Goal: Transaction & Acquisition: Purchase product/service

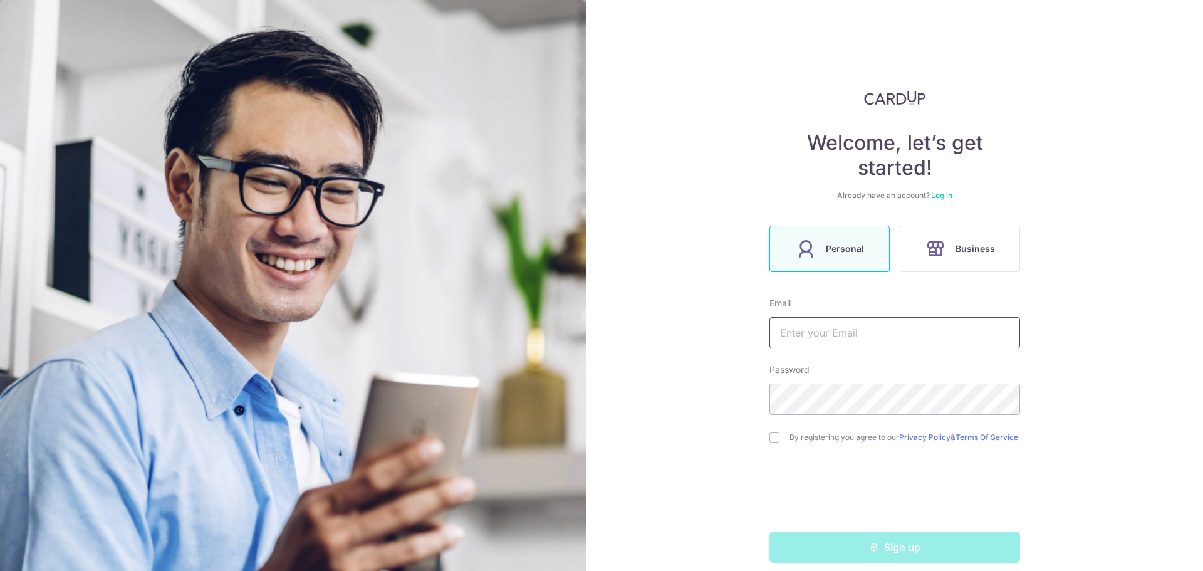
click at [851, 330] on input "text" at bounding box center [894, 332] width 251 height 31
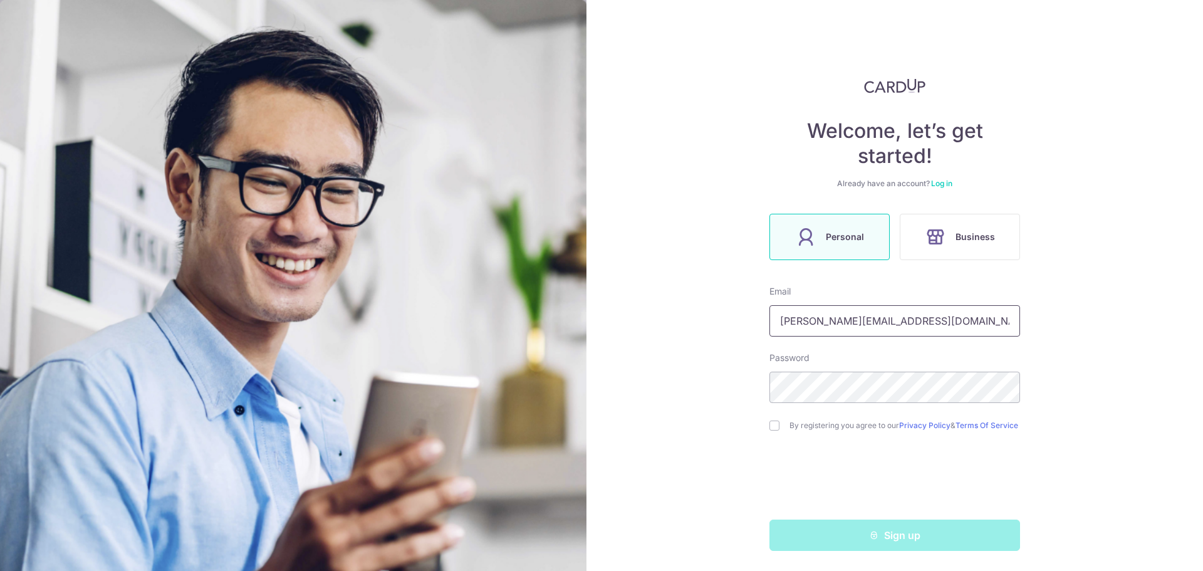
scroll to position [17, 0]
type input "richard.kua.1985@gmail.com"
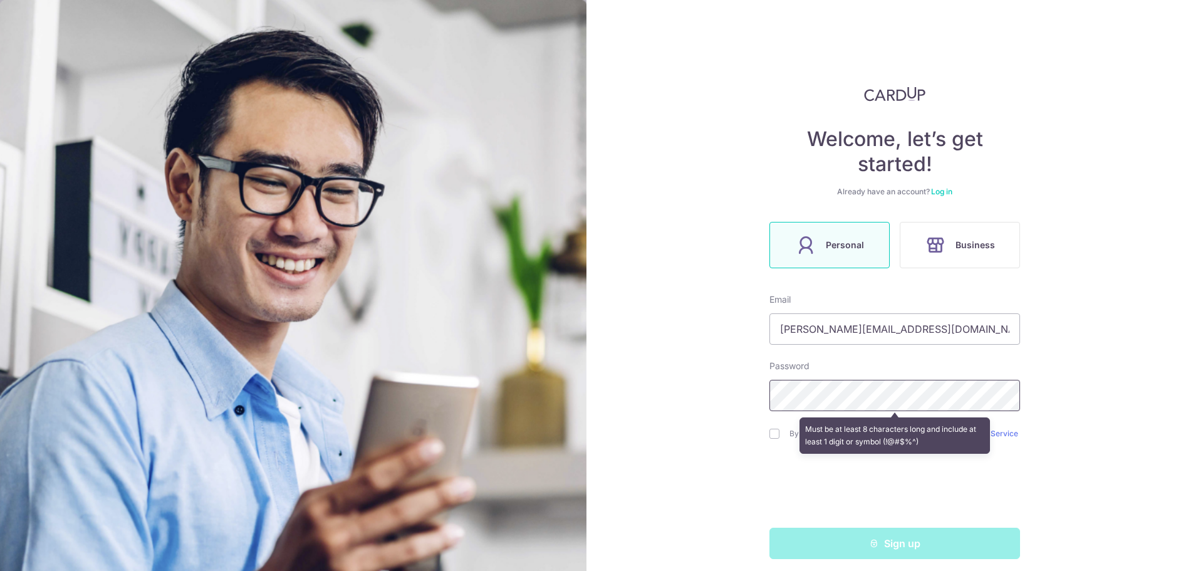
scroll to position [0, 0]
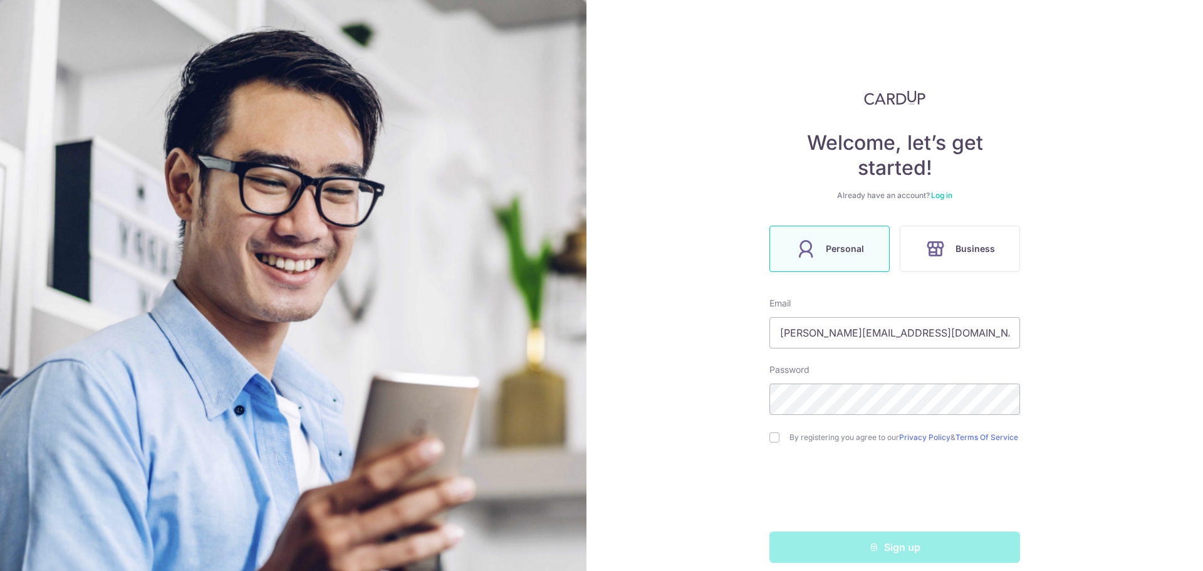
click at [769, 437] on input "checkbox" at bounding box center [774, 437] width 10 height 10
checkbox input "true"
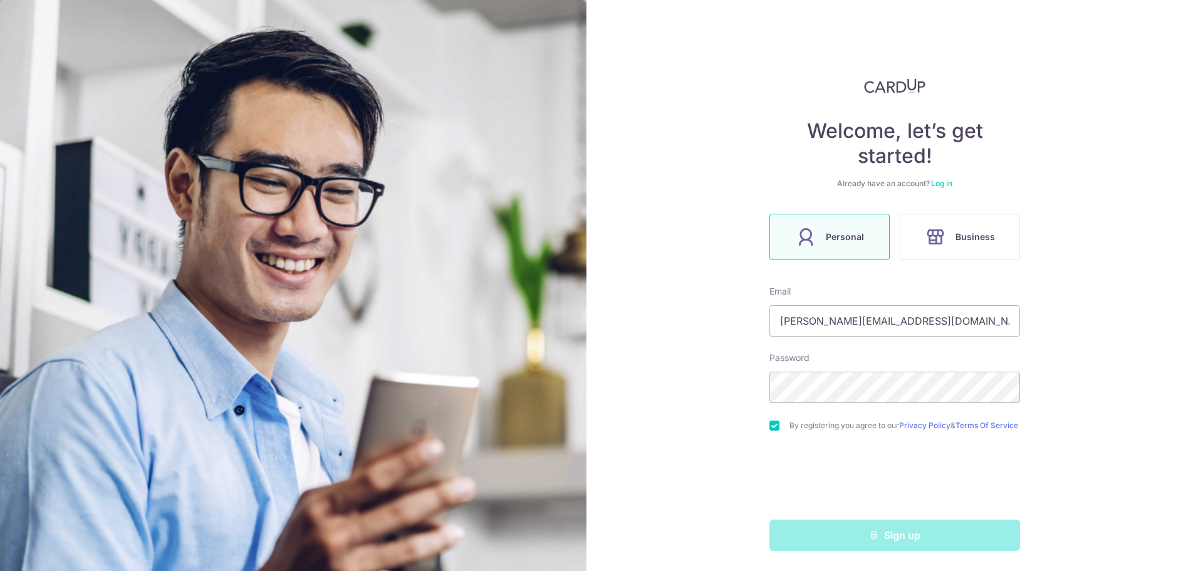
scroll to position [17, 0]
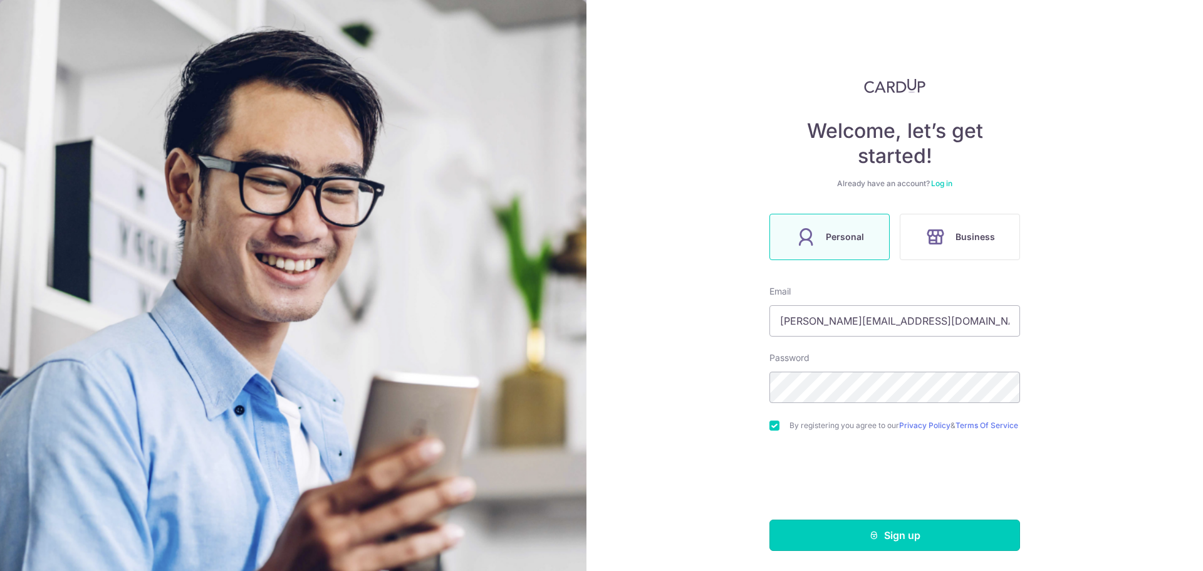
click at [943, 522] on button "Sign up" at bounding box center [894, 534] width 251 height 31
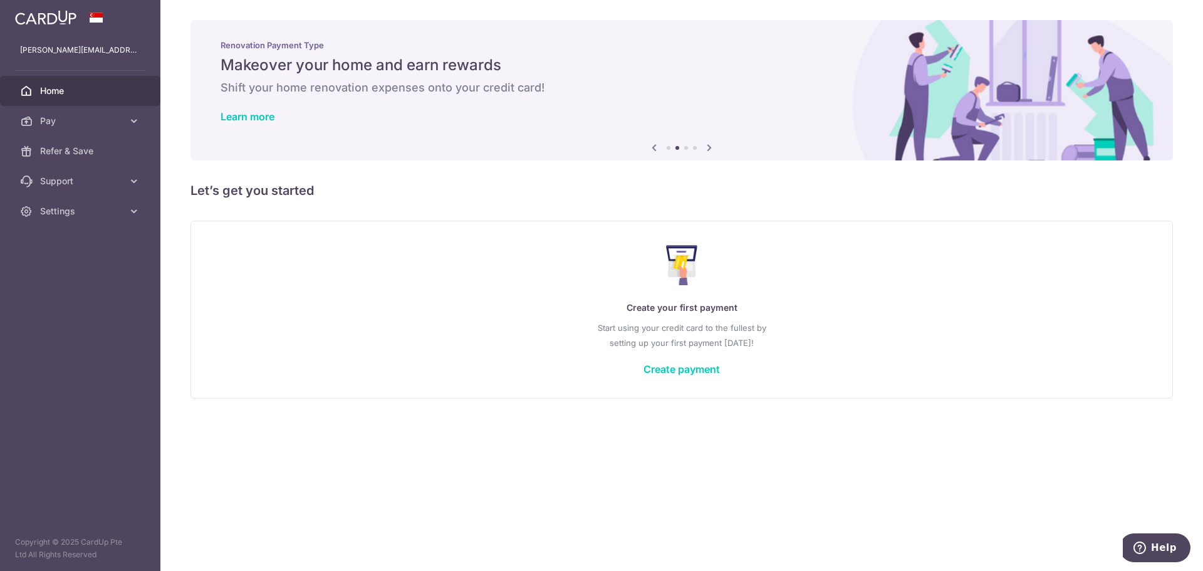
click at [653, 144] on icon at bounding box center [653, 148] width 15 height 16
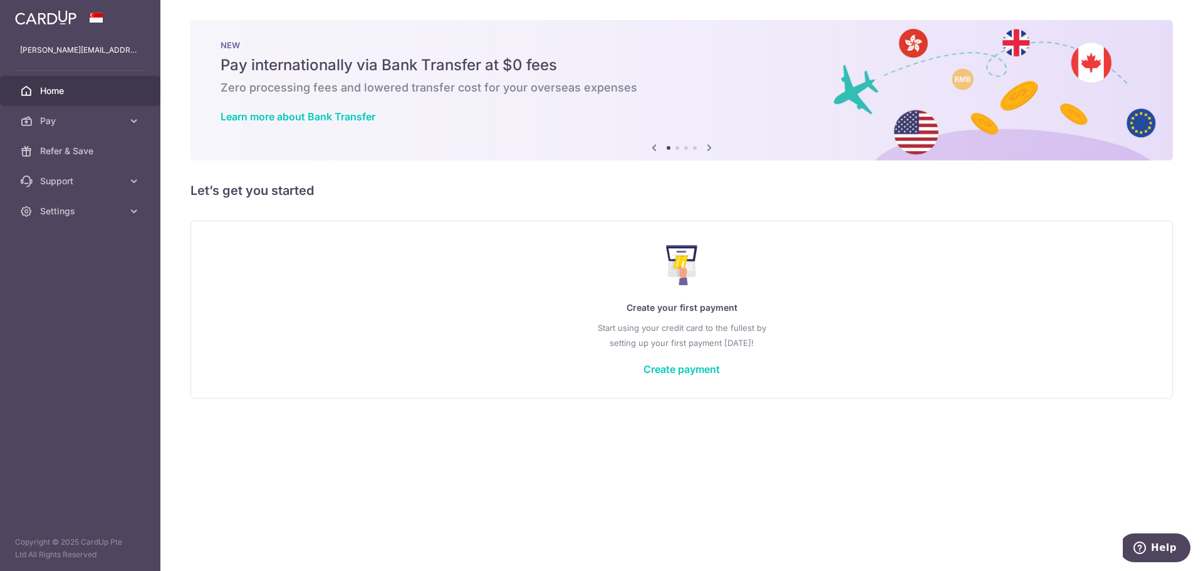
click at [708, 148] on icon at bounding box center [708, 148] width 15 height 16
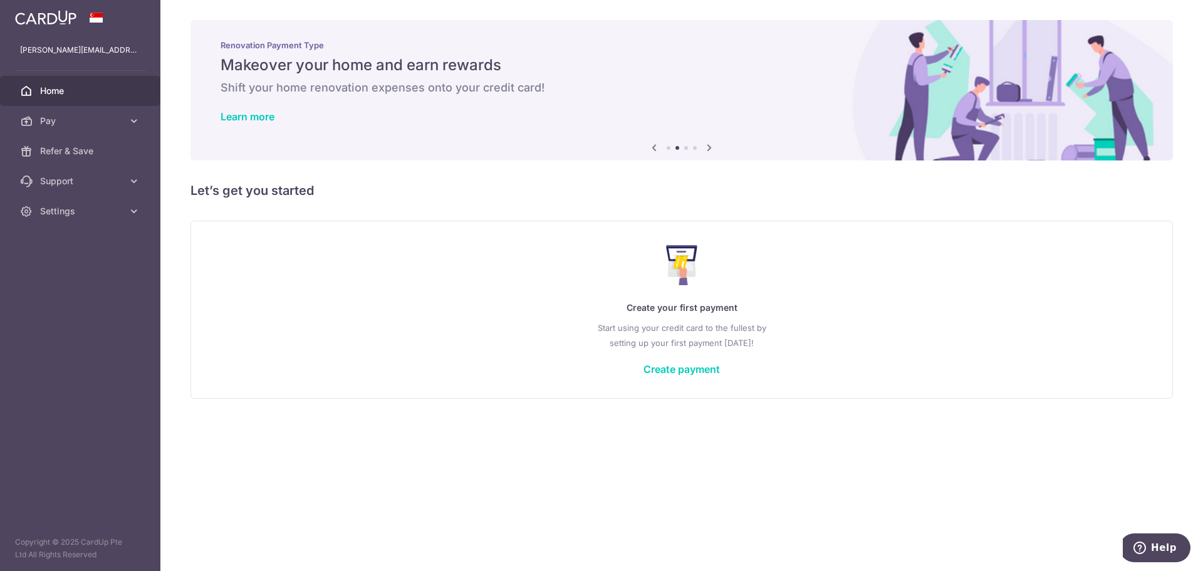
click at [708, 148] on icon at bounding box center [708, 148] width 15 height 16
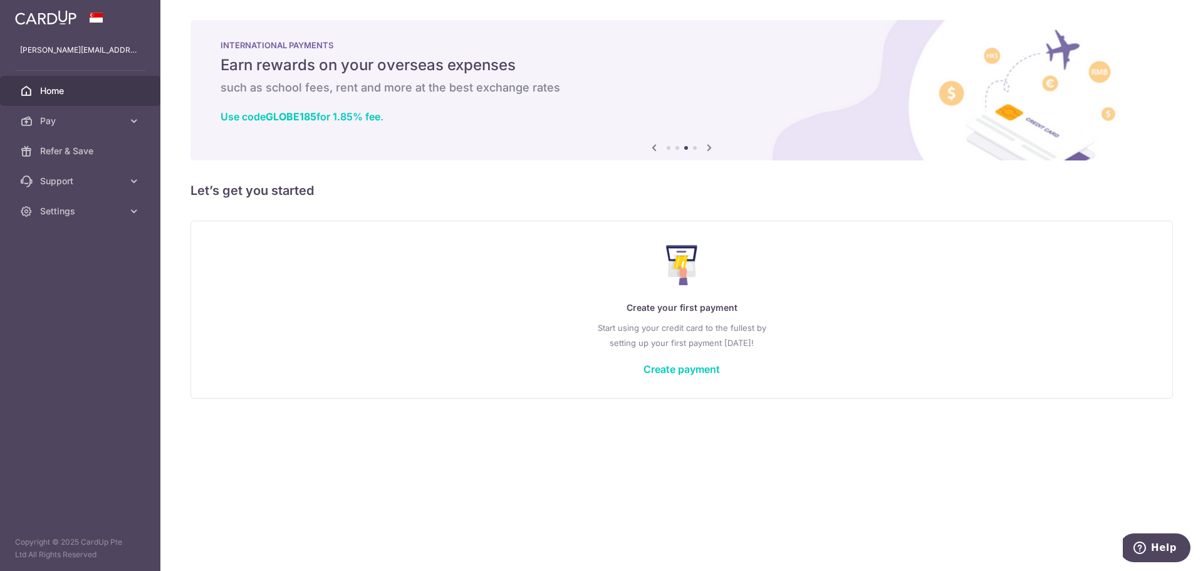
click at [708, 148] on icon at bounding box center [708, 148] width 15 height 16
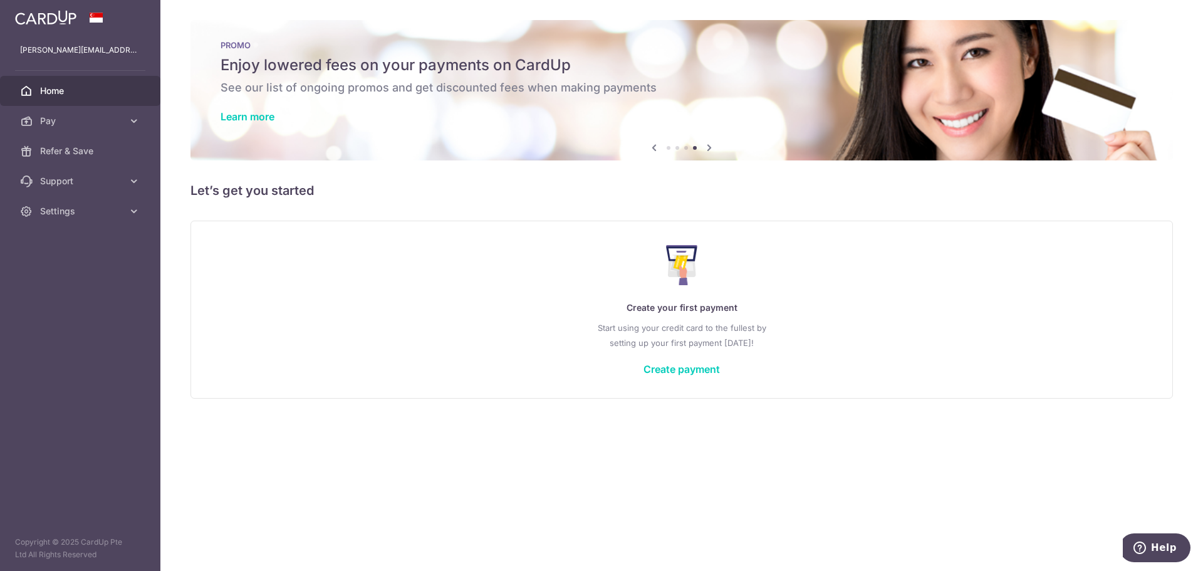
click at [656, 148] on icon at bounding box center [653, 148] width 15 height 16
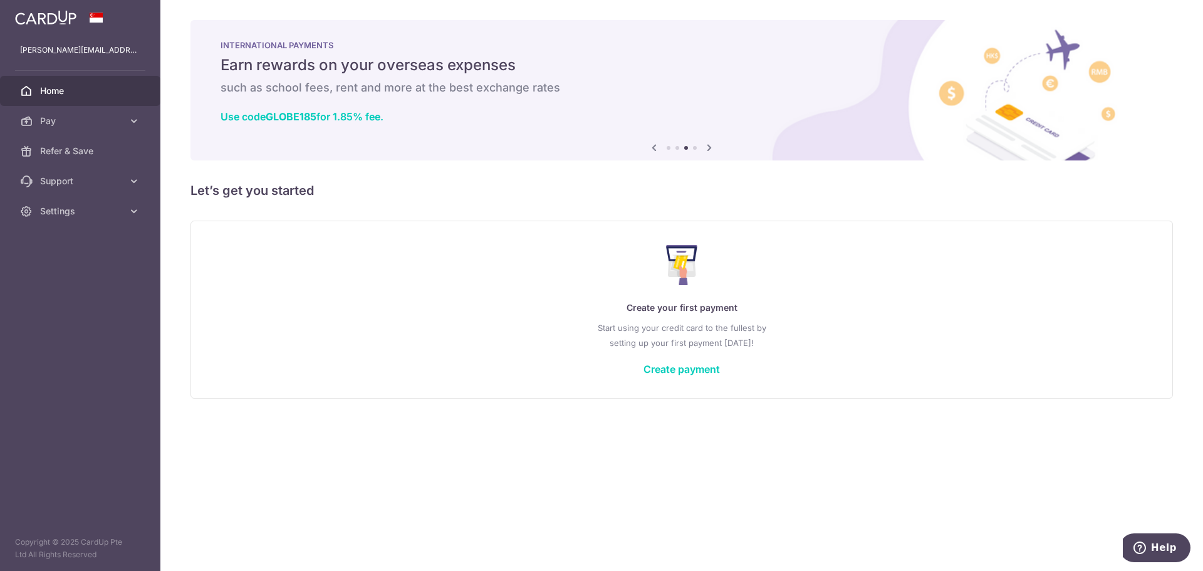
click at [708, 146] on icon at bounding box center [708, 148] width 15 height 16
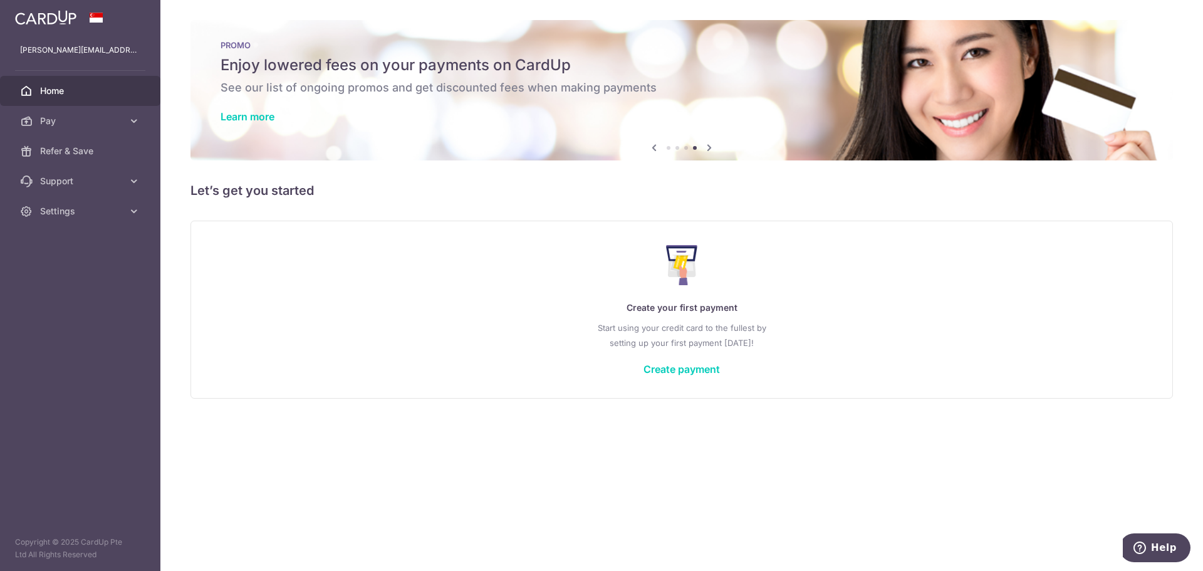
click at [708, 146] on icon at bounding box center [708, 148] width 15 height 16
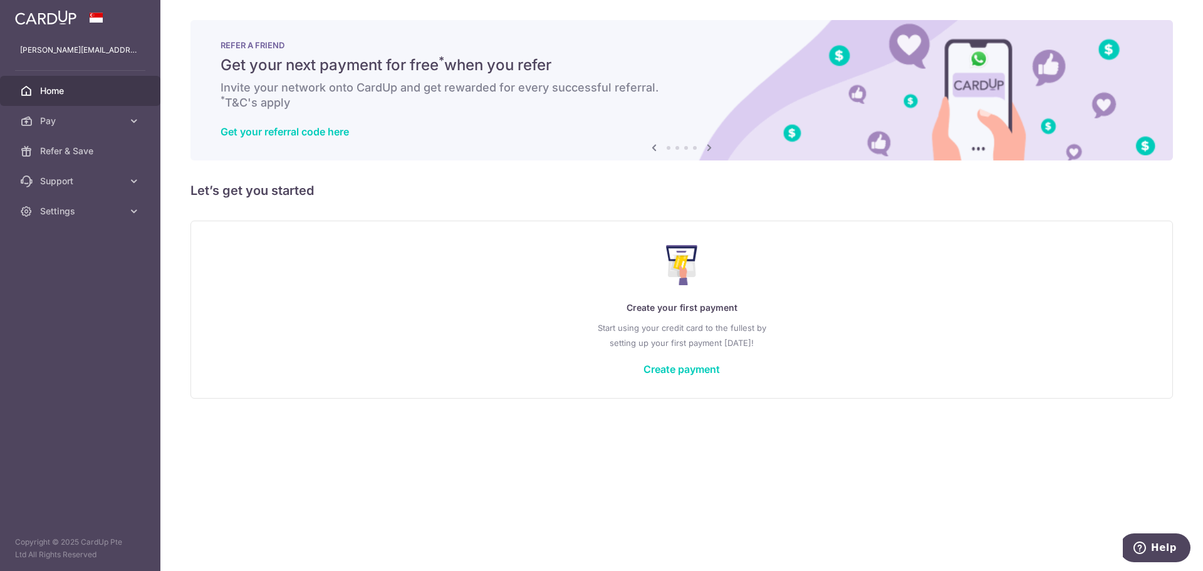
click at [123, 119] on link "Pay" at bounding box center [80, 121] width 160 height 30
click at [100, 145] on span "Payments" at bounding box center [81, 151] width 83 height 13
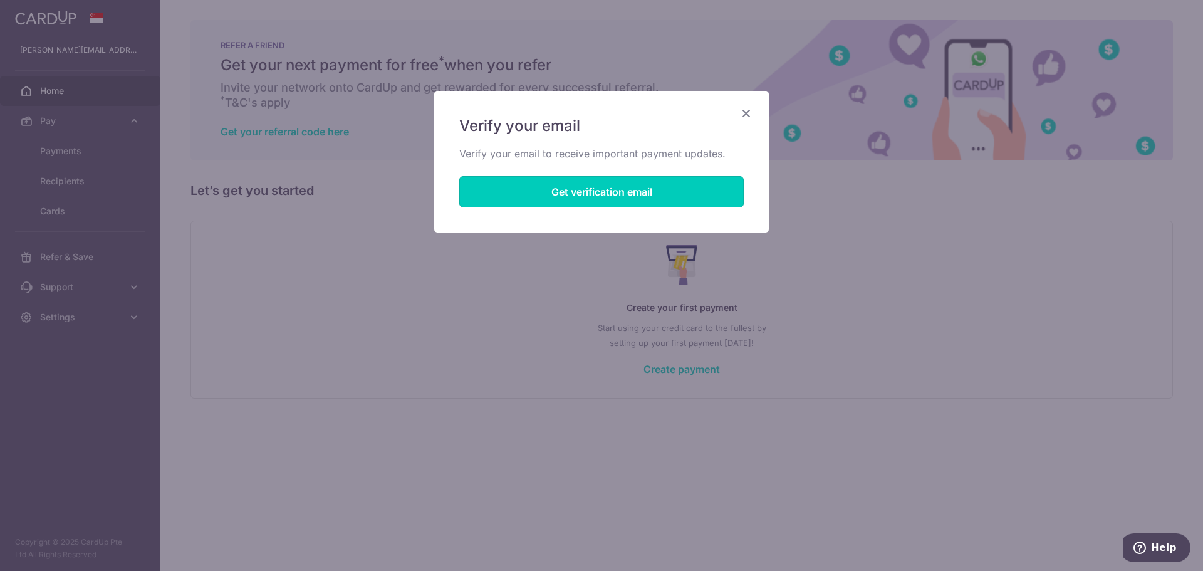
click at [585, 198] on button "Get verification email" at bounding box center [601, 191] width 284 height 31
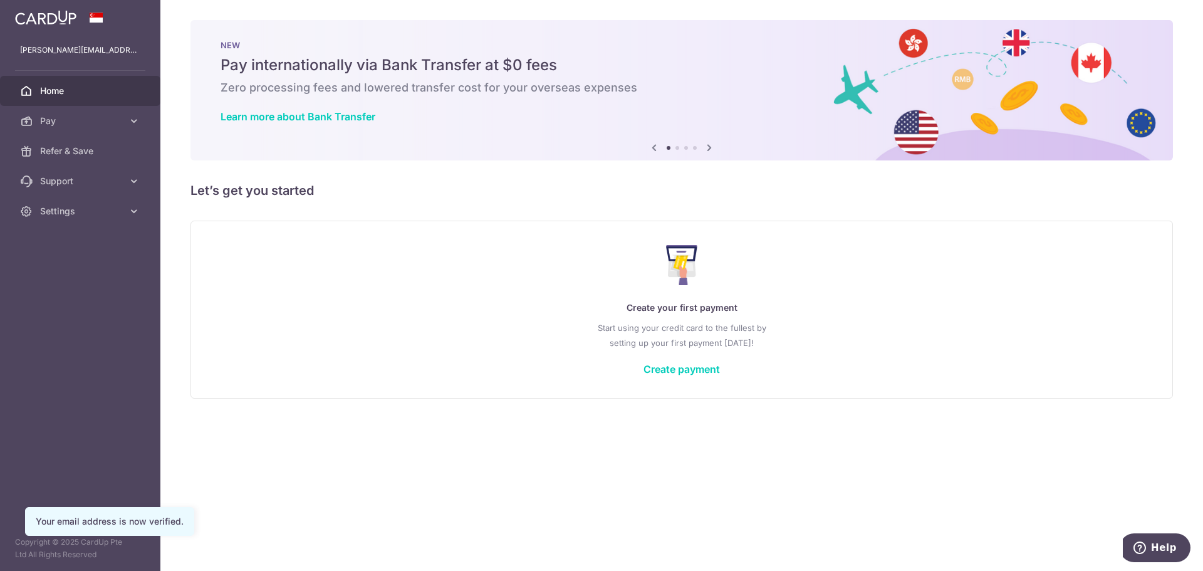
click at [140, 114] on link "Pay" at bounding box center [80, 121] width 160 height 30
click at [53, 151] on span "Payments" at bounding box center [81, 151] width 83 height 13
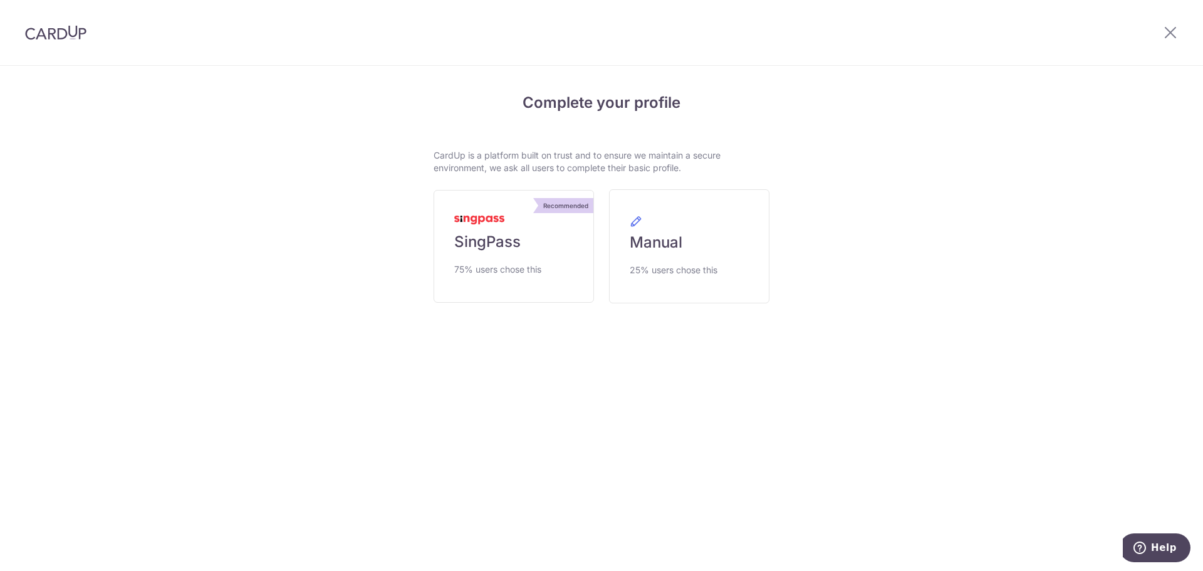
click at [459, 227] on link "Recommended SingPass 75% users chose this" at bounding box center [513, 246] width 160 height 113
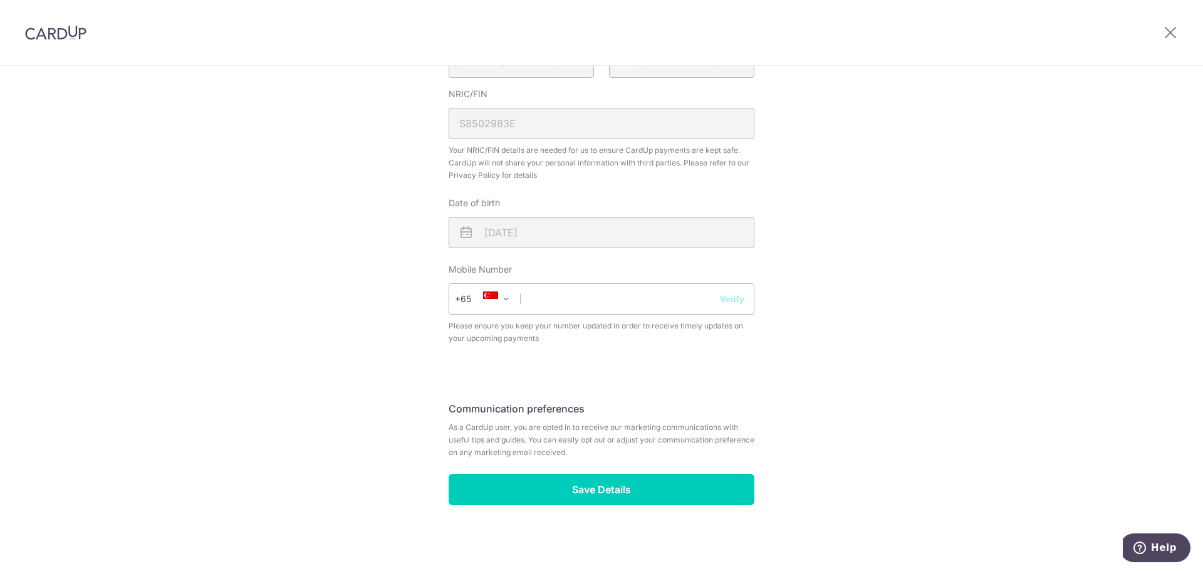
scroll to position [357, 0]
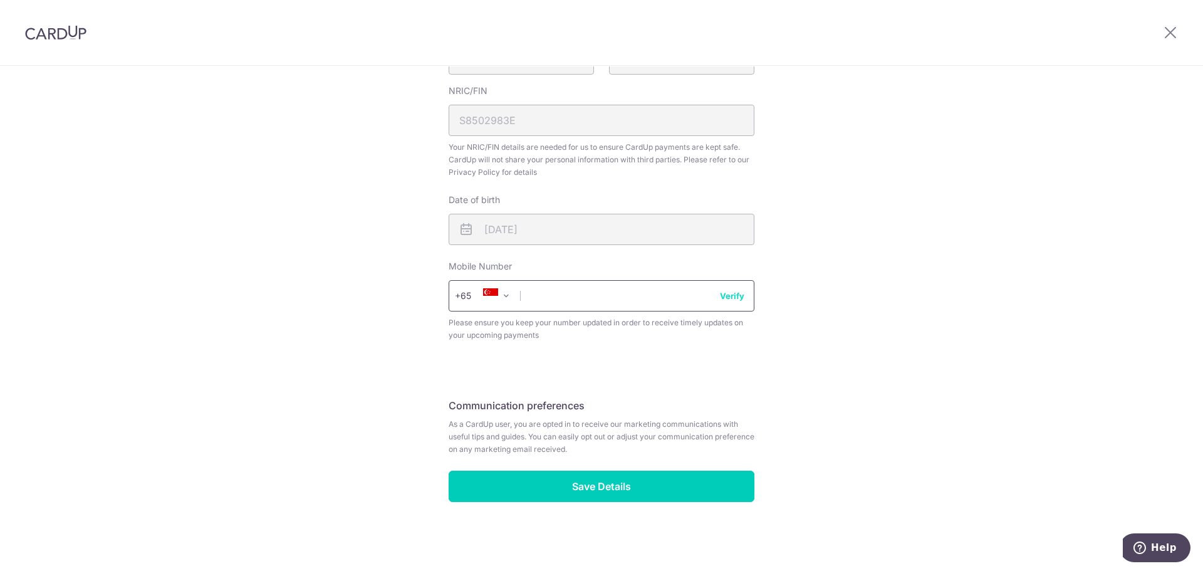
click at [532, 303] on input "text" at bounding box center [601, 295] width 306 height 31
type input "97866819"
click at [730, 296] on button "Verify" at bounding box center [732, 295] width 24 height 13
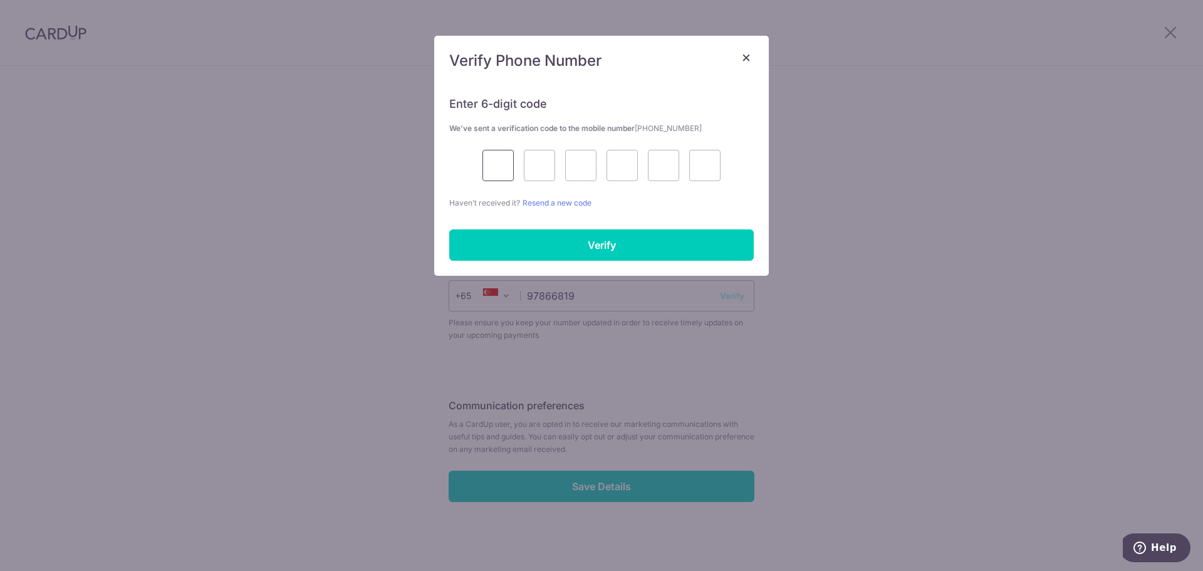
click at [485, 155] on input "text" at bounding box center [497, 165] width 31 height 31
type input "5"
type input "4"
type input "8"
type input "7"
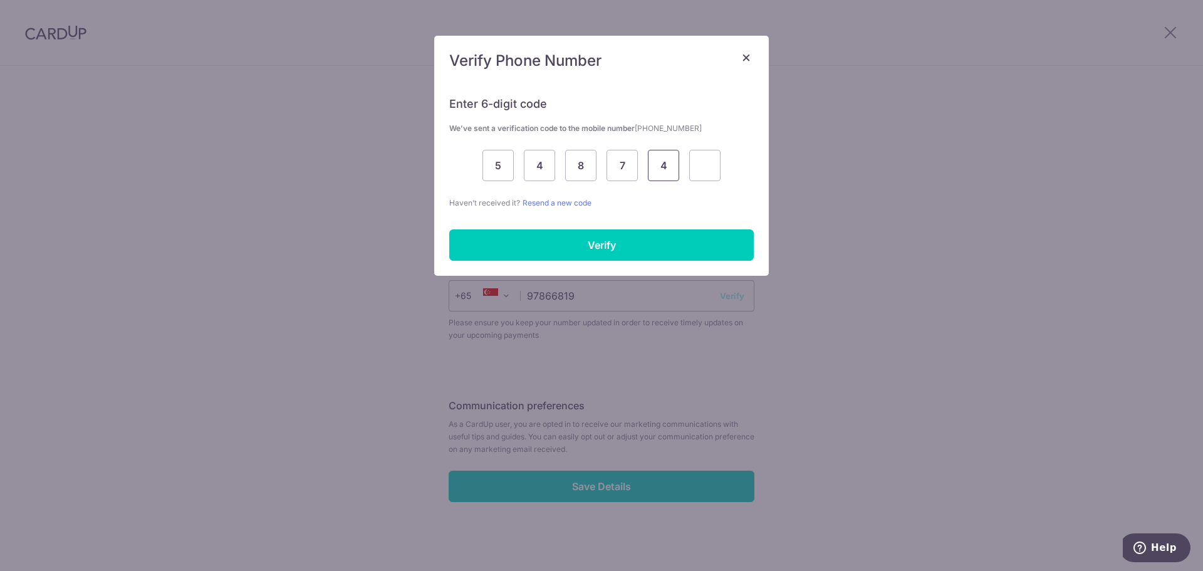
type input "4"
type input "7"
click at [638, 238] on input "Verify" at bounding box center [601, 244] width 304 height 31
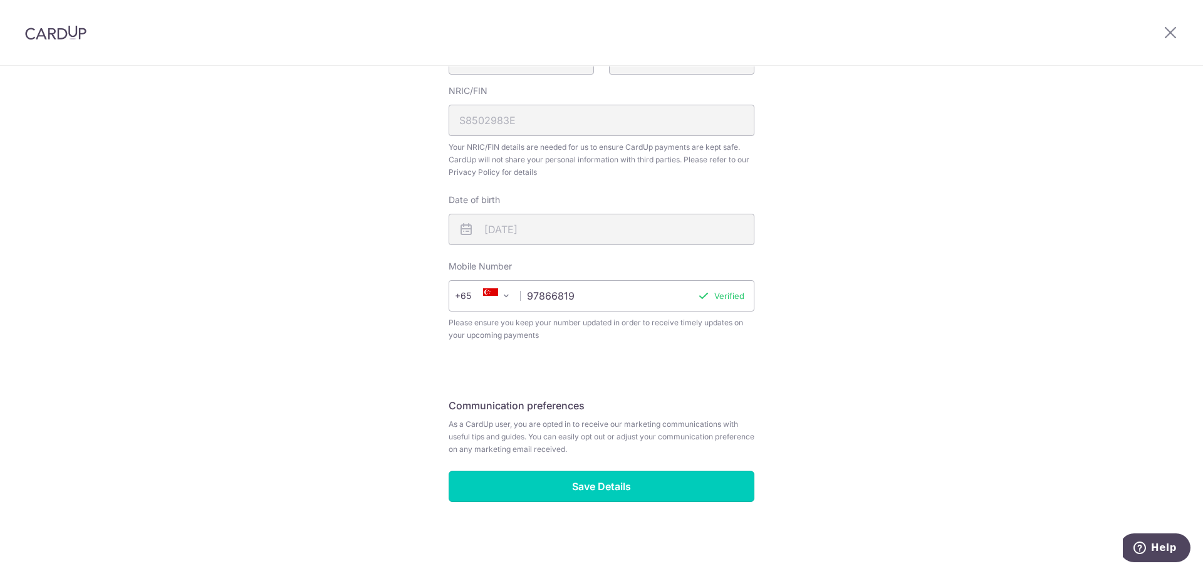
click at [662, 482] on input "Save Details" at bounding box center [601, 485] width 306 height 31
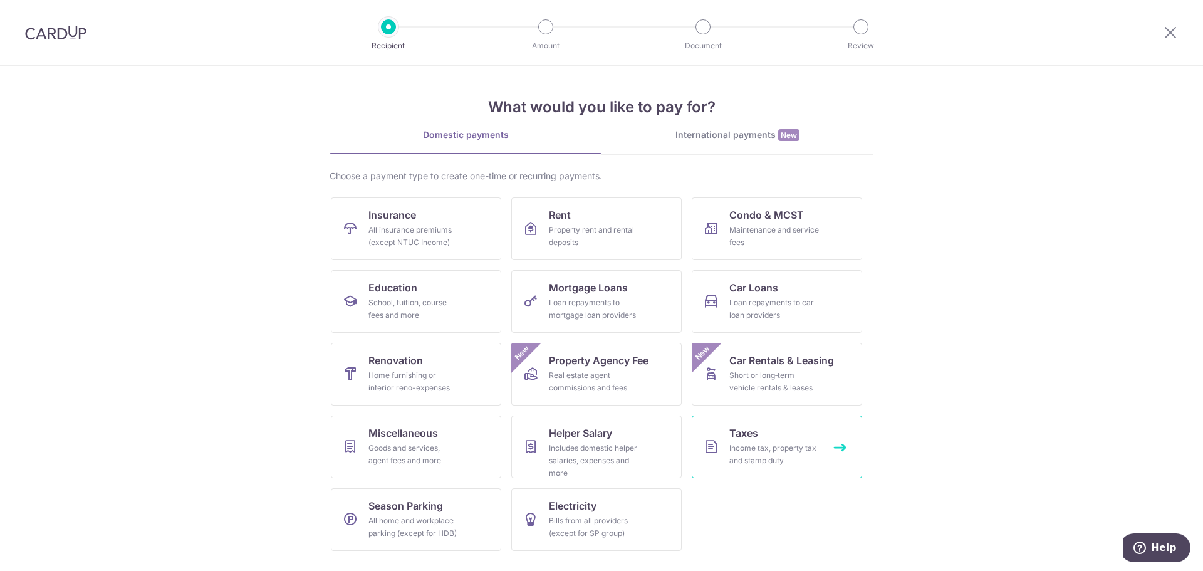
click at [836, 442] on link "Taxes Income tax, property tax and stamp duty" at bounding box center [776, 446] width 170 height 63
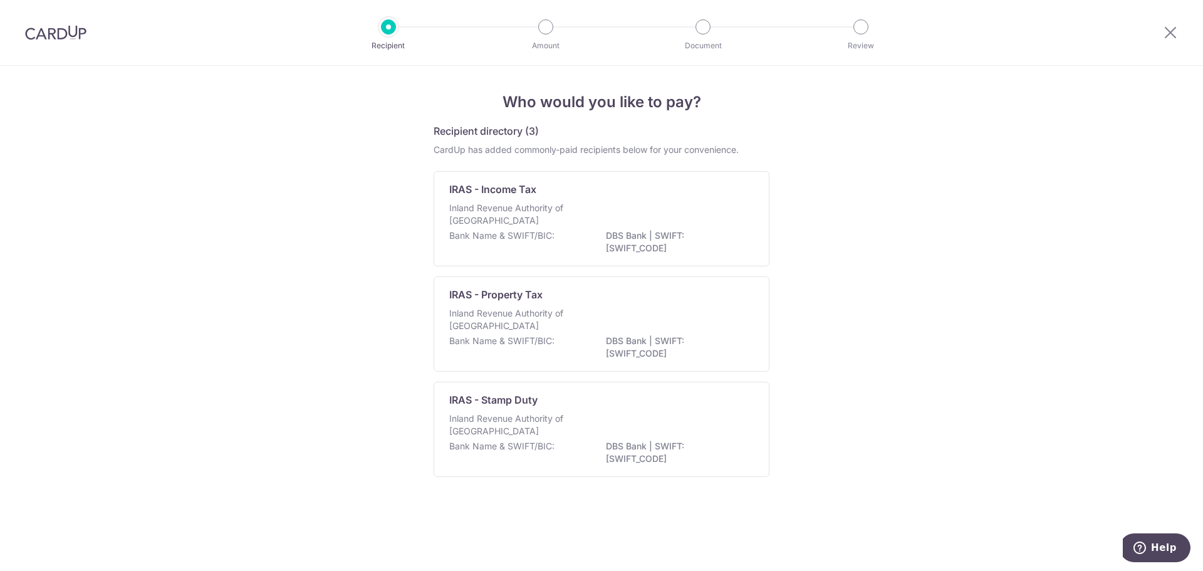
click at [529, 209] on p "Inland Revenue Authority of [GEOGRAPHIC_DATA]" at bounding box center [515, 214] width 133 height 25
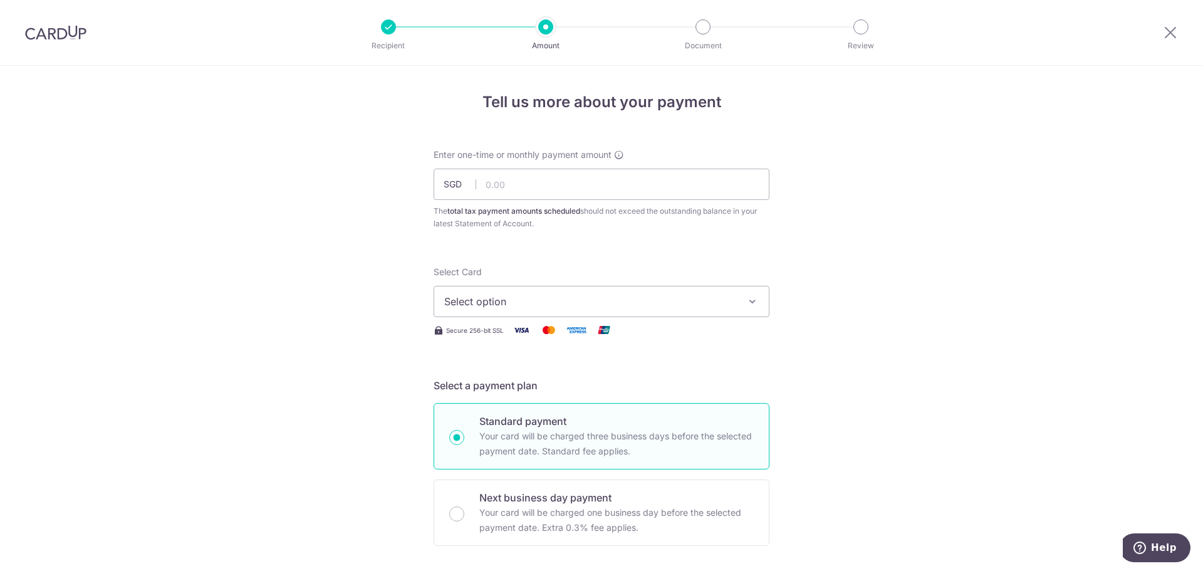
click at [757, 297] on button "Select option" at bounding box center [601, 301] width 336 height 31
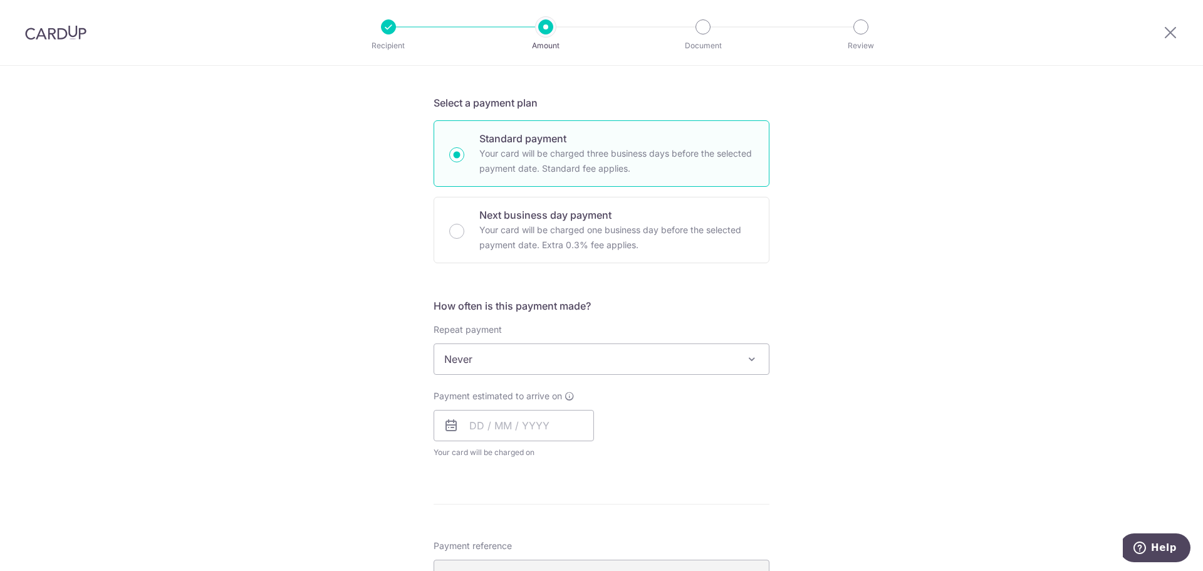
scroll to position [313, 0]
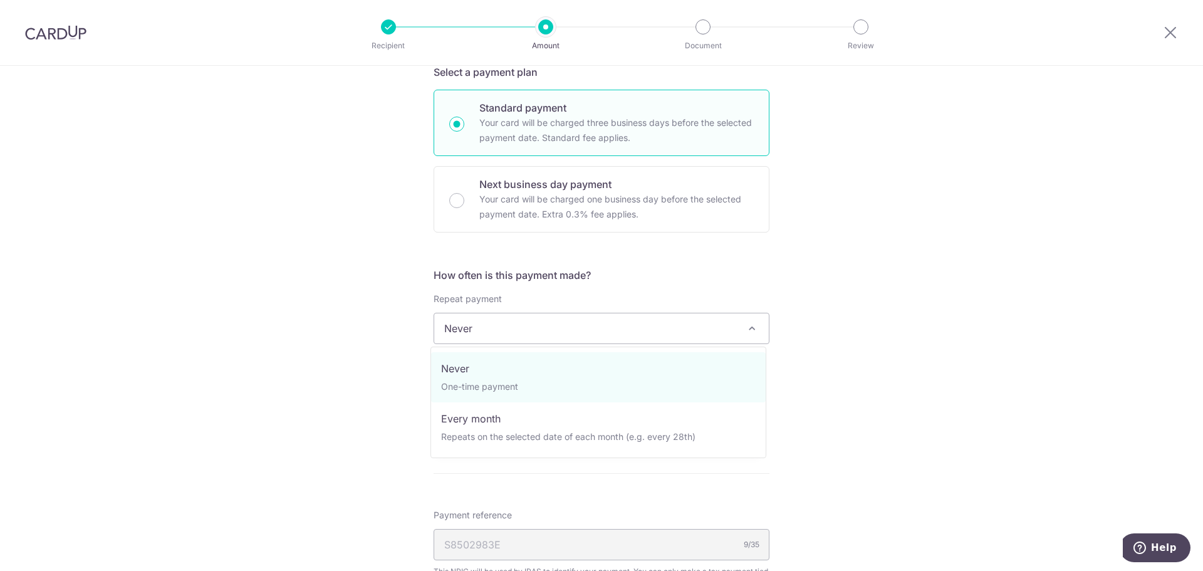
click at [748, 317] on span "Never" at bounding box center [601, 328] width 334 height 30
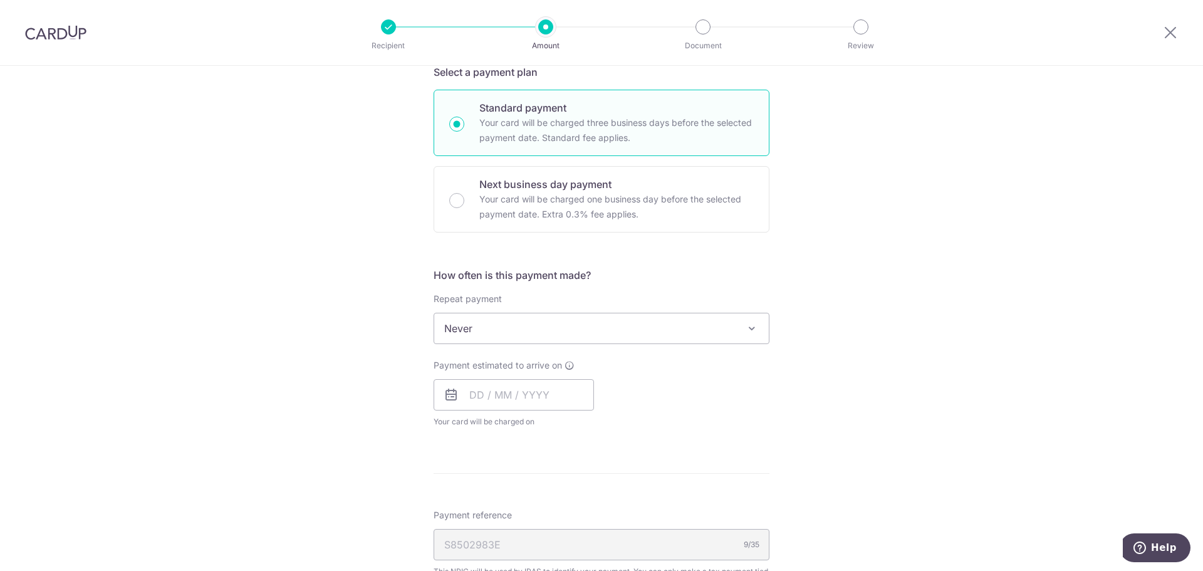
click at [838, 318] on div "Tell us more about your payment Enter one-time or monthly payment amount SGD Th…" at bounding box center [601, 334] width 1203 height 1163
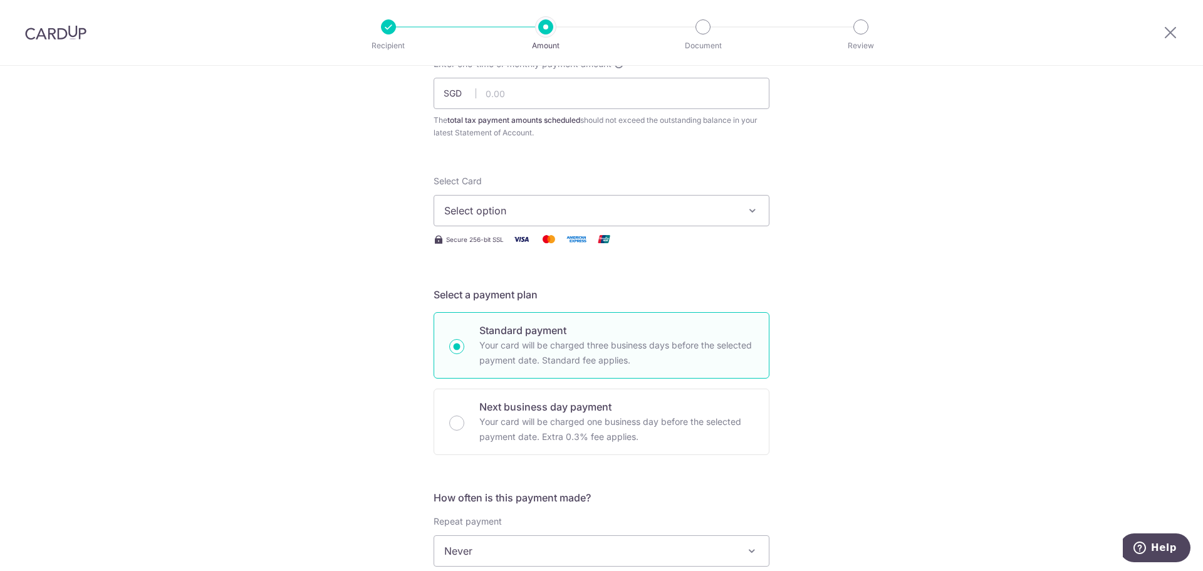
scroll to position [0, 0]
